Goal: Task Accomplishment & Management: Use online tool/utility

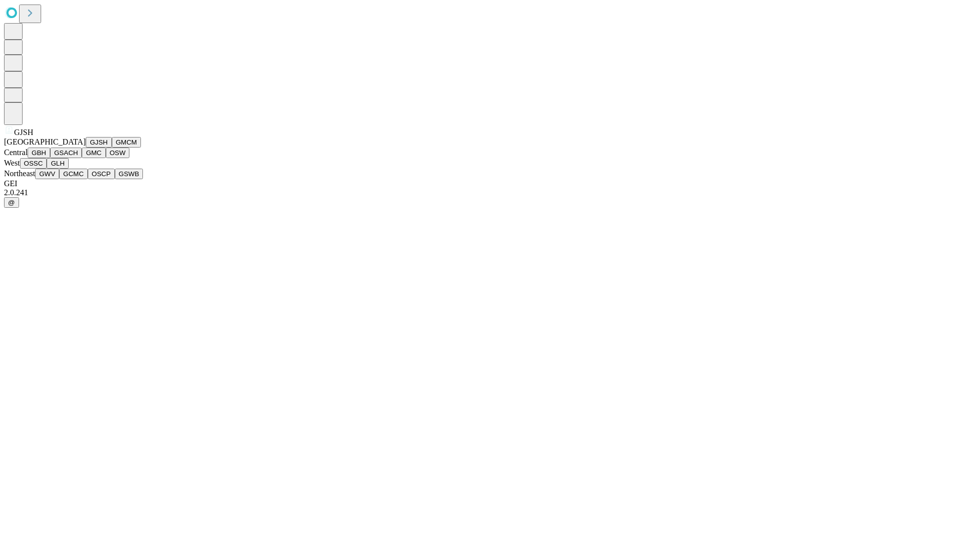
click at [86, 147] on button "GJSH" at bounding box center [99, 142] width 26 height 11
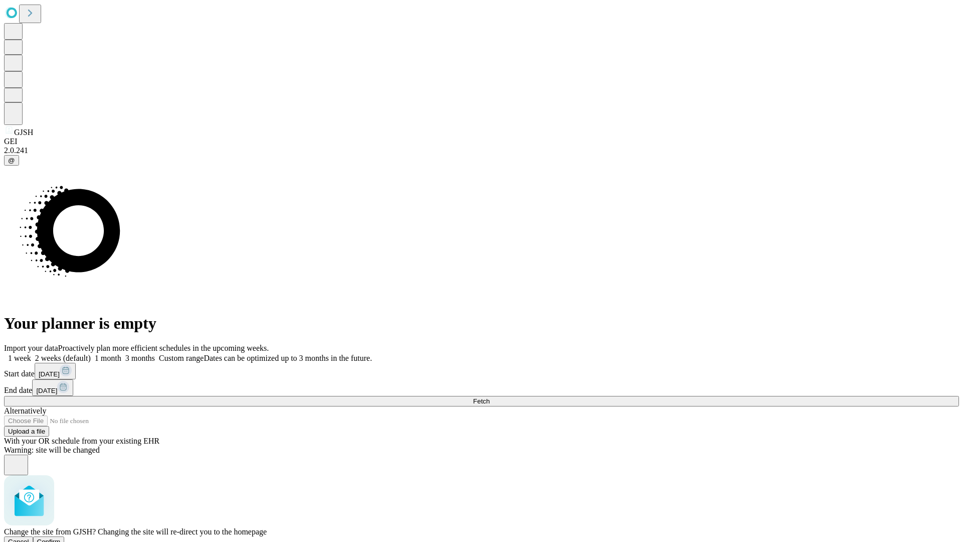
click at [61, 538] on span "Confirm" at bounding box center [49, 542] width 24 height 8
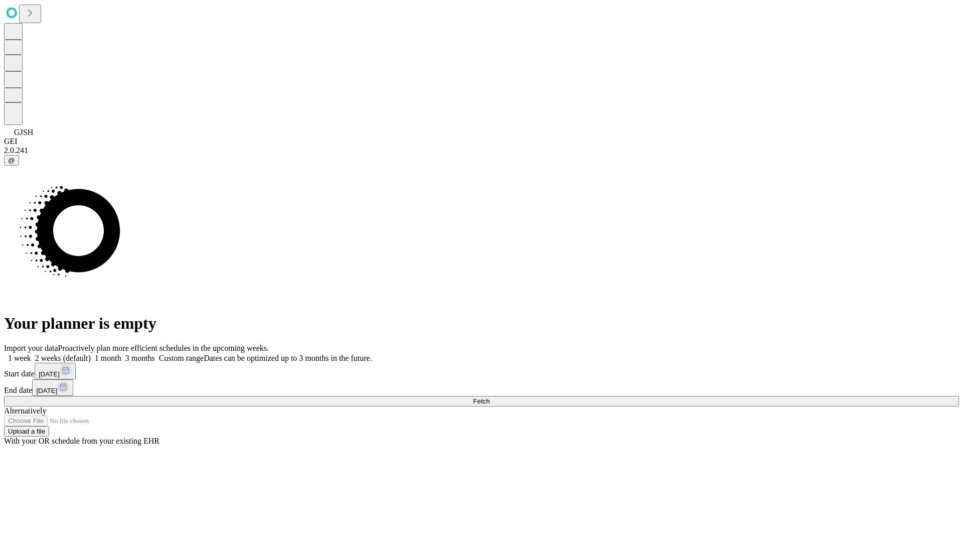
click at [91, 354] on label "2 weeks (default)" at bounding box center [61, 358] width 60 height 9
click at [489, 397] on span "Fetch" at bounding box center [481, 401] width 17 height 8
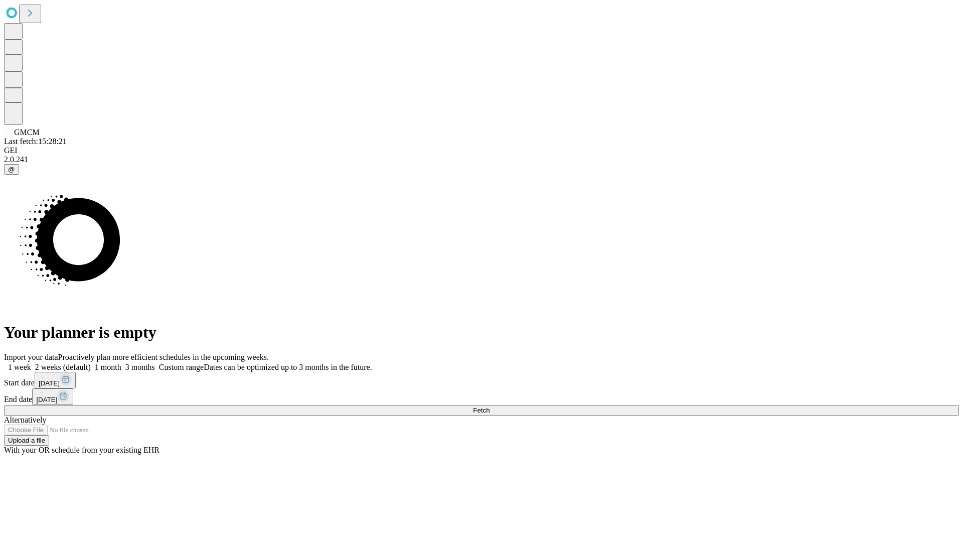
click at [91, 363] on label "2 weeks (default)" at bounding box center [61, 367] width 60 height 9
click at [489, 406] on span "Fetch" at bounding box center [481, 410] width 17 height 8
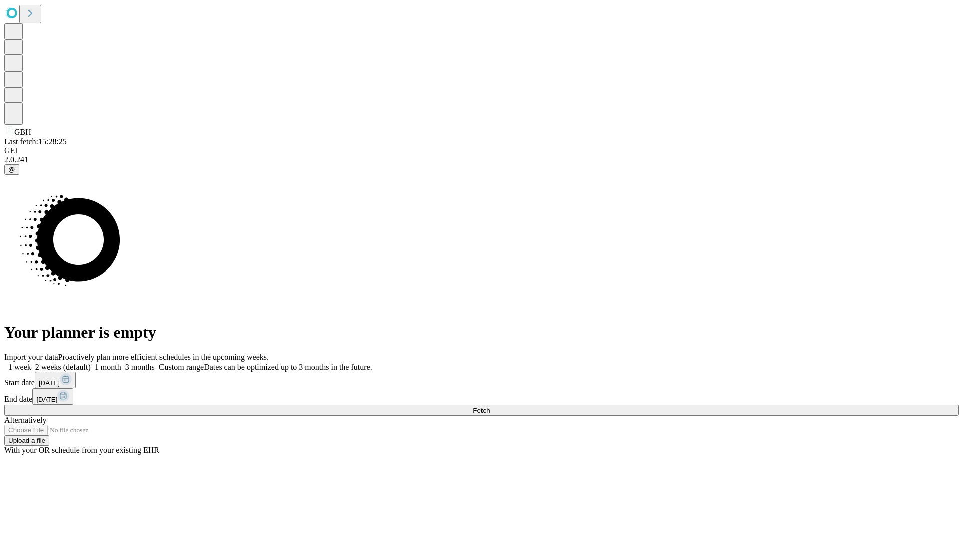
click at [91, 363] on label "2 weeks (default)" at bounding box center [61, 367] width 60 height 9
click at [489, 406] on span "Fetch" at bounding box center [481, 410] width 17 height 8
click at [91, 363] on label "2 weeks (default)" at bounding box center [61, 367] width 60 height 9
click at [489, 406] on span "Fetch" at bounding box center [481, 410] width 17 height 8
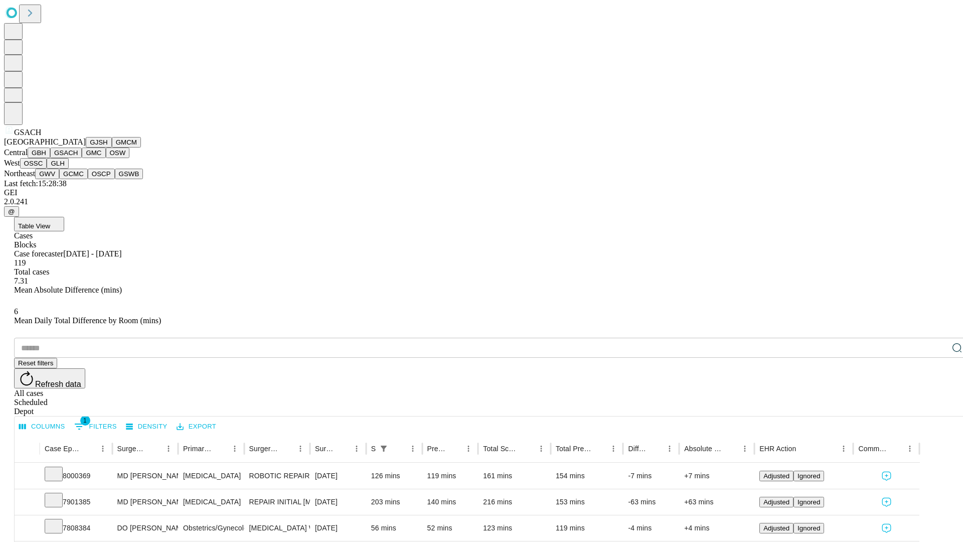
click at [82, 158] on button "GMC" at bounding box center [94, 152] width 24 height 11
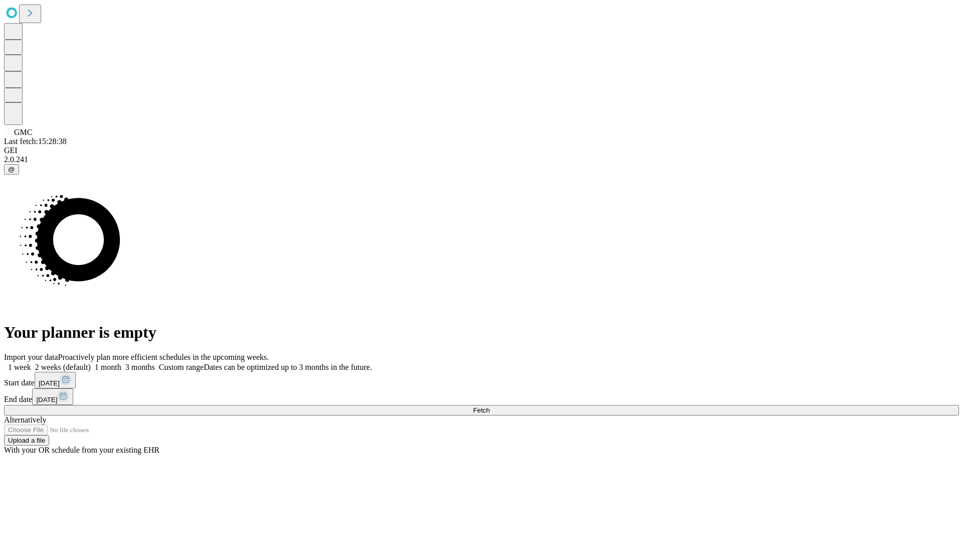
click at [489, 406] on span "Fetch" at bounding box center [481, 410] width 17 height 8
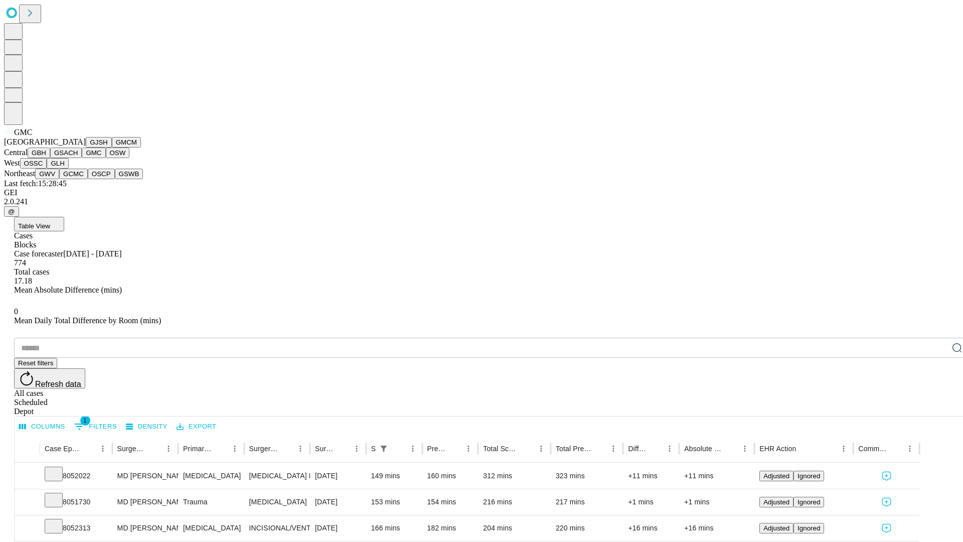
click at [106, 158] on button "OSW" at bounding box center [118, 152] width 24 height 11
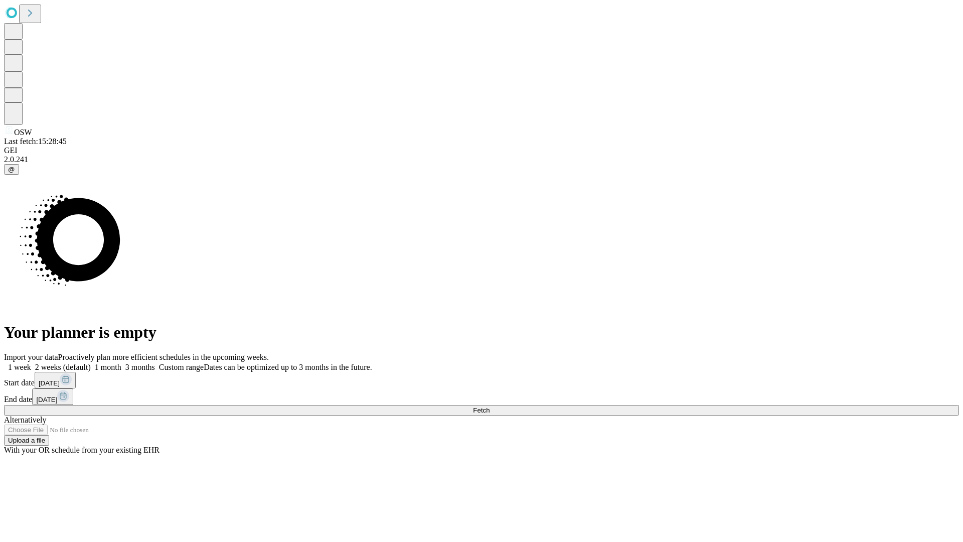
click at [91, 363] on label "2 weeks (default)" at bounding box center [61, 367] width 60 height 9
click at [489, 406] on span "Fetch" at bounding box center [481, 410] width 17 height 8
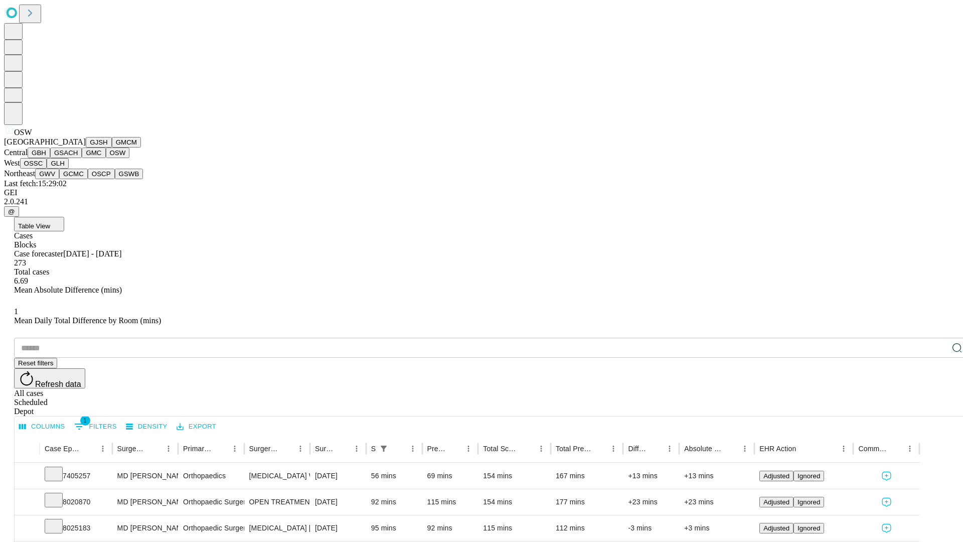
click at [47, 168] on button "OSSC" at bounding box center [33, 163] width 27 height 11
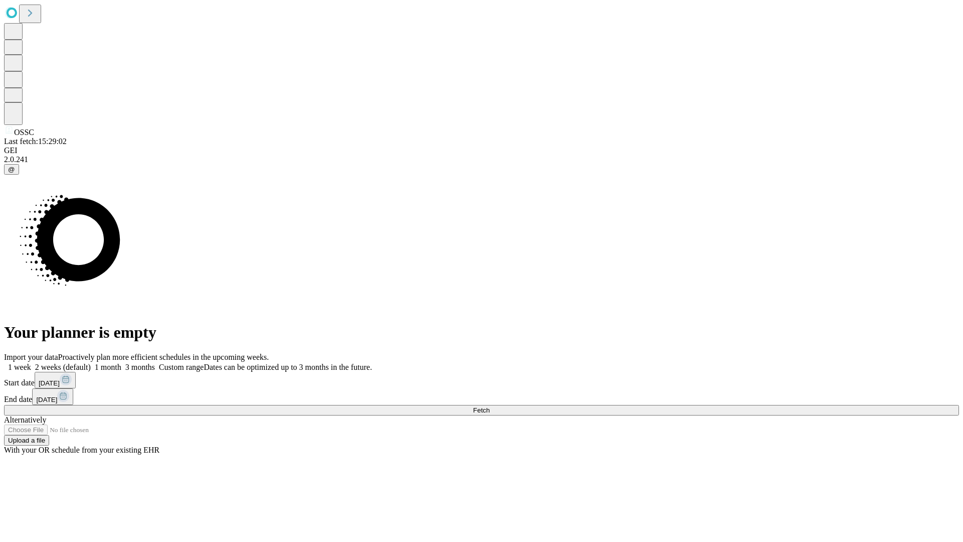
click at [91, 363] on label "2 weeks (default)" at bounding box center [61, 367] width 60 height 9
click at [489, 406] on span "Fetch" at bounding box center [481, 410] width 17 height 8
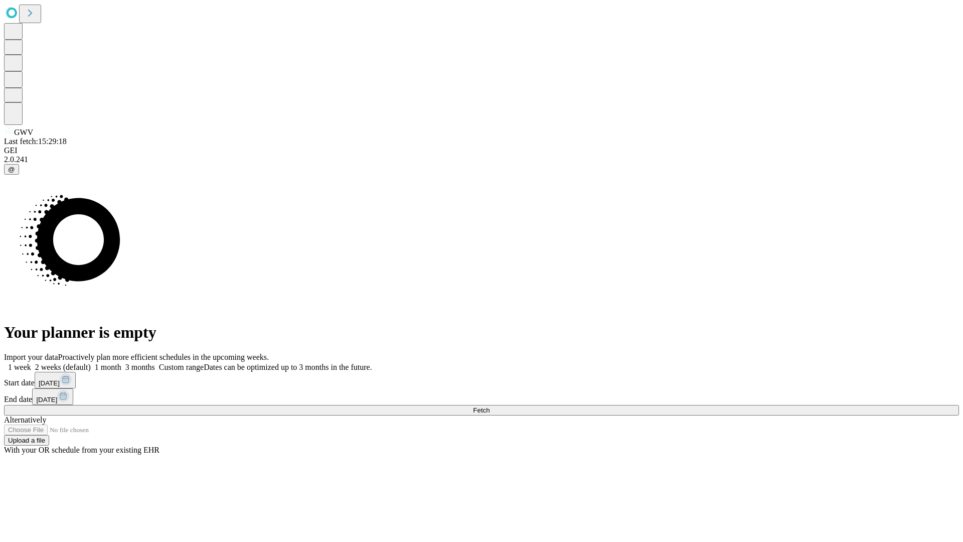
click at [91, 363] on label "2 weeks (default)" at bounding box center [61, 367] width 60 height 9
click at [489, 406] on span "Fetch" at bounding box center [481, 410] width 17 height 8
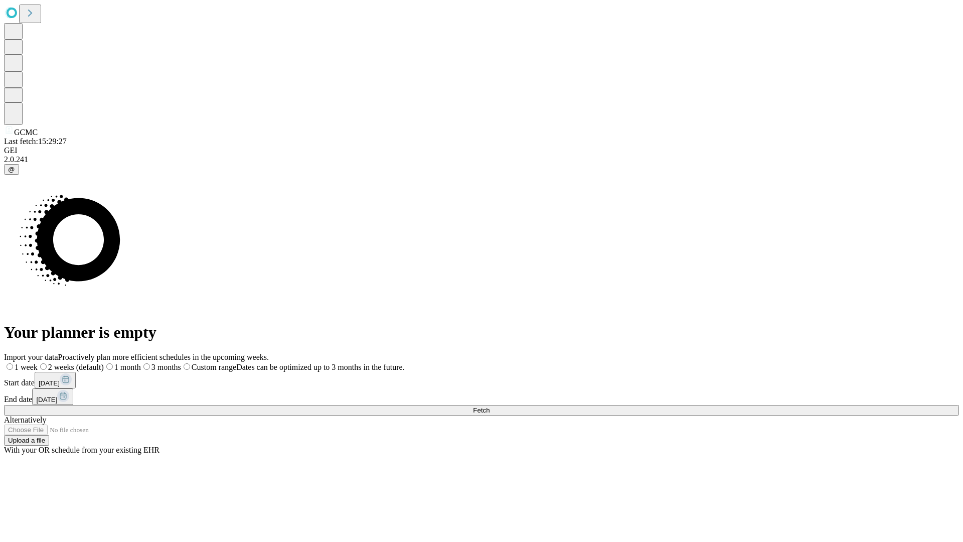
click at [104, 363] on label "2 weeks (default)" at bounding box center [71, 367] width 66 height 9
click at [489, 406] on span "Fetch" at bounding box center [481, 410] width 17 height 8
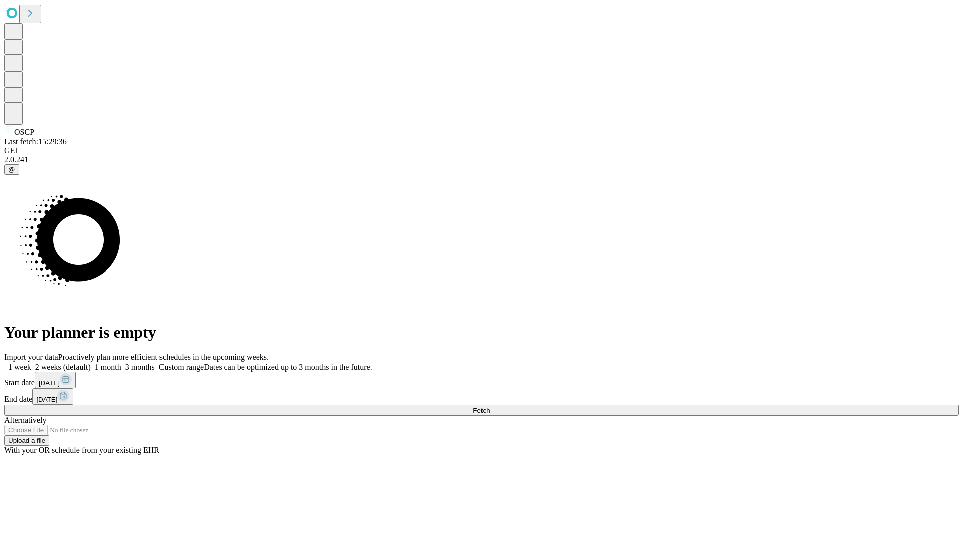
click at [91, 363] on label "2 weeks (default)" at bounding box center [61, 367] width 60 height 9
click at [489, 406] on span "Fetch" at bounding box center [481, 410] width 17 height 8
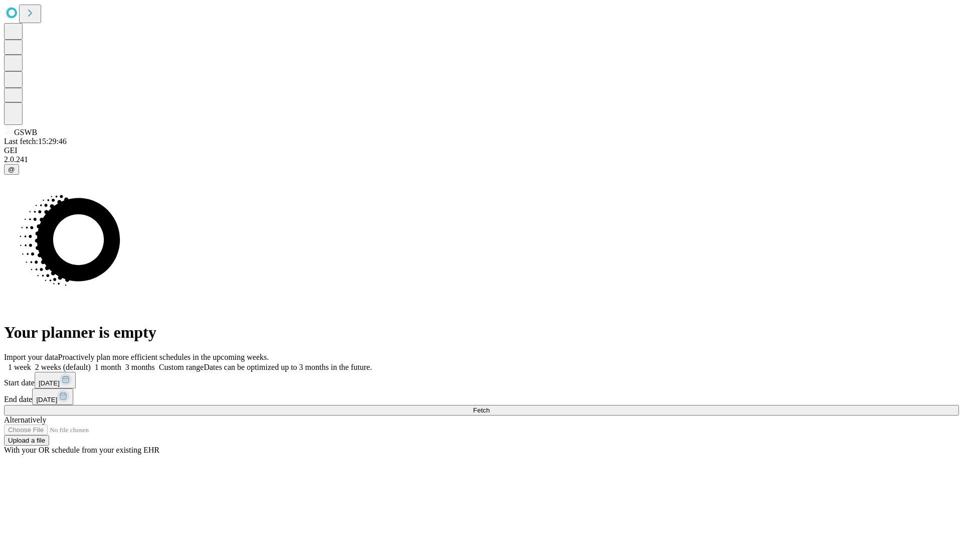
click at [91, 363] on label "2 weeks (default)" at bounding box center [61, 367] width 60 height 9
click at [489, 406] on span "Fetch" at bounding box center [481, 410] width 17 height 8
